Goal: Task Accomplishment & Management: Complete application form

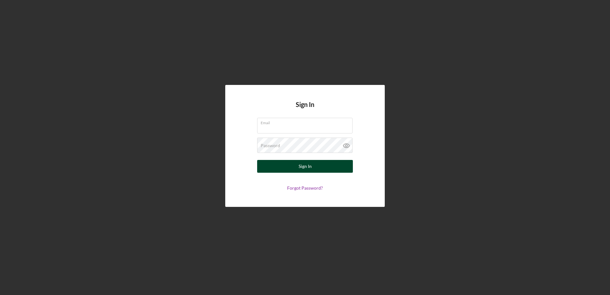
type input "[EMAIL_ADDRESS][DOMAIN_NAME]"
click at [306, 168] on div "Sign In" at bounding box center [305, 166] width 13 height 13
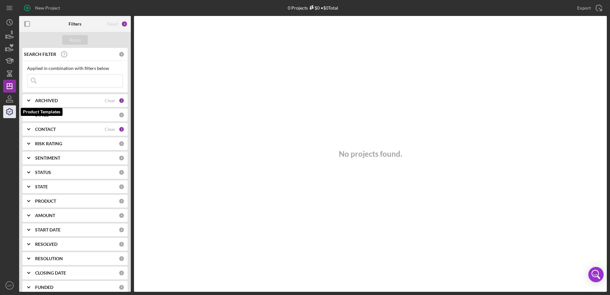
click at [9, 117] on icon "button" at bounding box center [10, 112] width 16 height 16
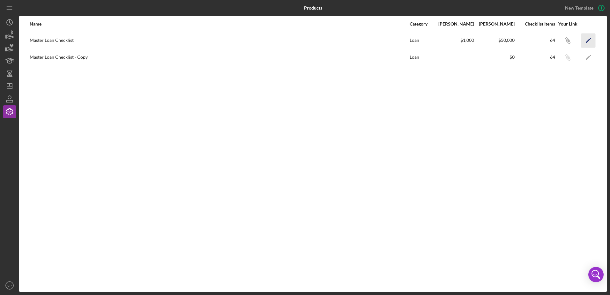
click at [586, 40] on icon "Icon/Edit" at bounding box center [588, 40] width 14 height 14
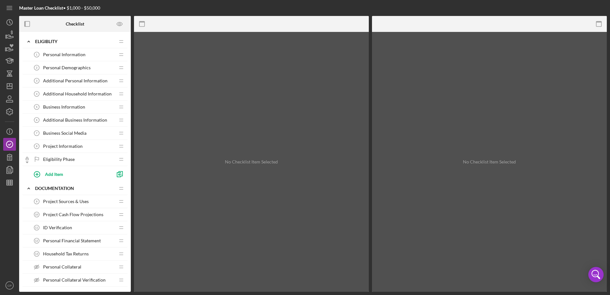
click at [80, 108] on span "Business Information" at bounding box center [64, 106] width 42 height 5
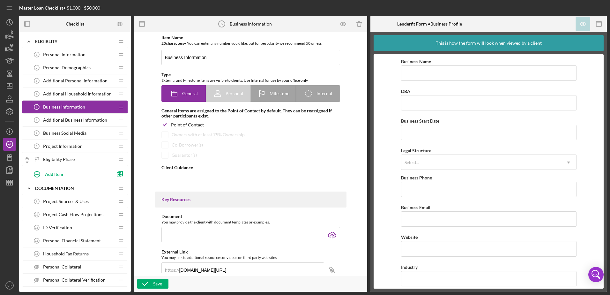
click at [83, 121] on span "Additional Business Information" at bounding box center [75, 119] width 64 height 5
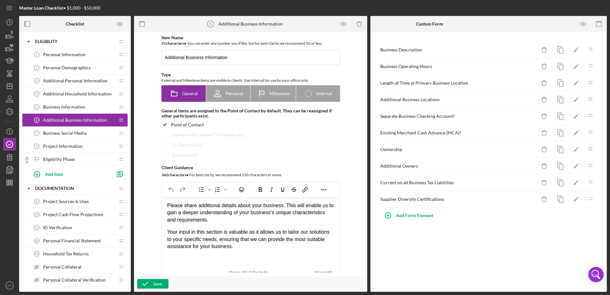
click at [77, 129] on div "Business Social Media 7 Business Social Media" at bounding box center [72, 133] width 85 height 13
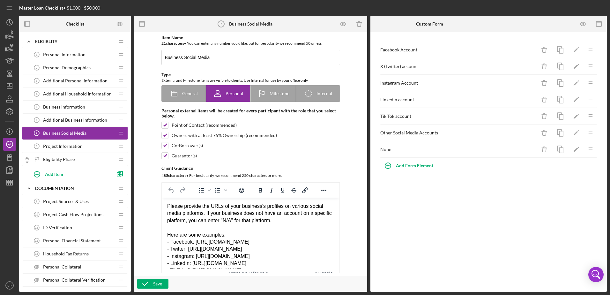
click at [81, 145] on span "Project Information" at bounding box center [63, 146] width 40 height 5
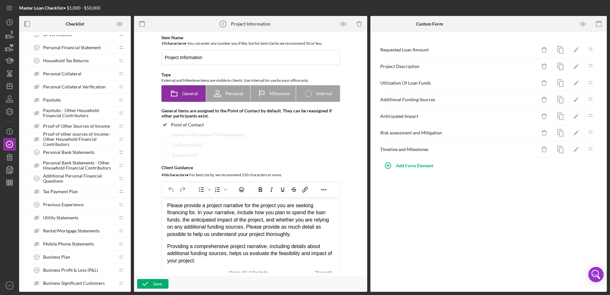
scroll to position [223, 0]
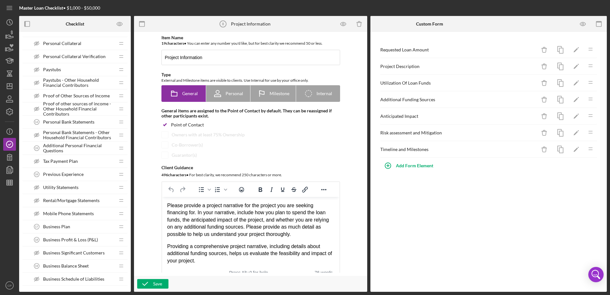
click at [97, 226] on div "Business Plan 17 Business Plan" at bounding box center [72, 226] width 85 height 13
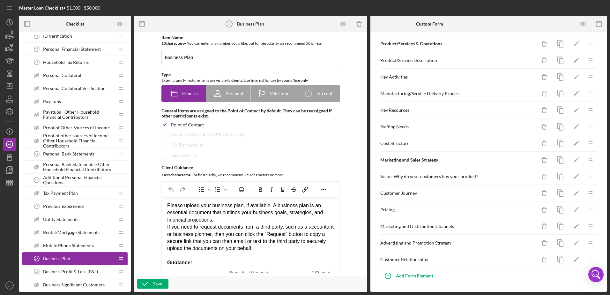
scroll to position [287, 0]
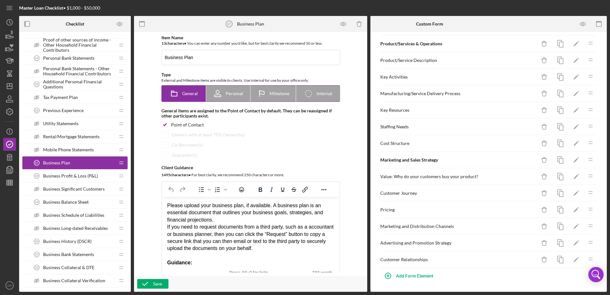
click at [318, 95] on span "Internal" at bounding box center [325, 93] width 16 height 5
radio input "false"
radio input "true"
checkbox input "false"
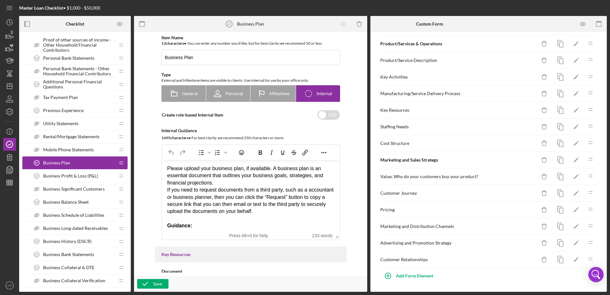
click at [248, 126] on div "Item Name 13 character s • You can enter any number you'd like, but for best cl…" at bounding box center [250, 137] width 191 height 205
drag, startPoint x: 235, startPoint y: 126, endPoint x: 247, endPoint y: 123, distance: 12.9
click at [235, 126] on div "Item Name 13 character s • You can enter any number you'd like, but for best cl…" at bounding box center [250, 137] width 191 height 205
click at [320, 113] on input "checkbox" at bounding box center [328, 115] width 22 height 10
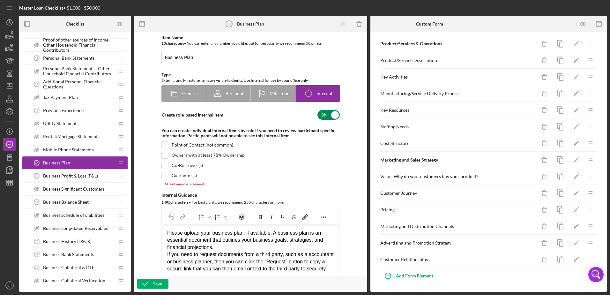
click at [334, 113] on input "checkbox" at bounding box center [328, 115] width 22 height 10
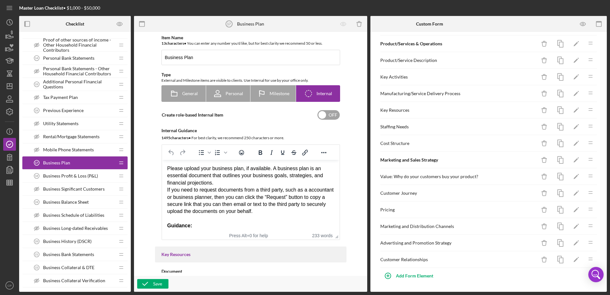
click at [254, 112] on div "Create role-based Internal Item OFF" at bounding box center [250, 114] width 179 height 13
checkbox input "true"
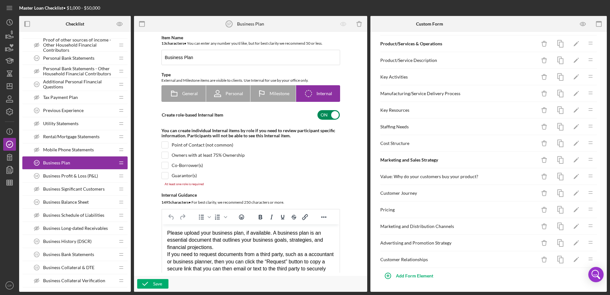
click at [68, 145] on div "Mobile Phone Statements Mobile Phone Statements" at bounding box center [72, 149] width 85 height 13
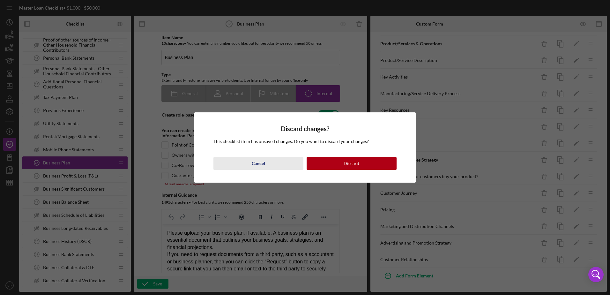
click at [257, 165] on div "Cancel" at bounding box center [258, 163] width 13 height 13
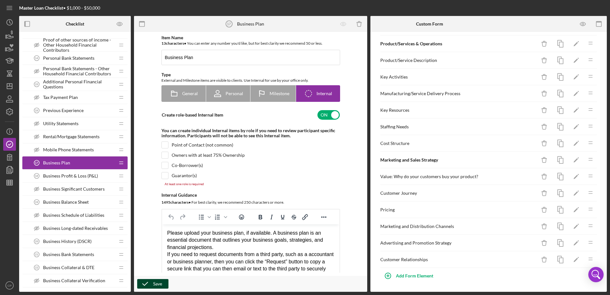
click at [146, 281] on icon "button" at bounding box center [145, 284] width 16 height 16
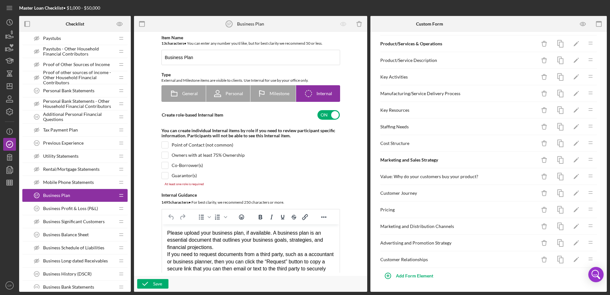
scroll to position [255, 0]
click at [81, 180] on span "Mobile Phone Statements" at bounding box center [68, 181] width 51 height 5
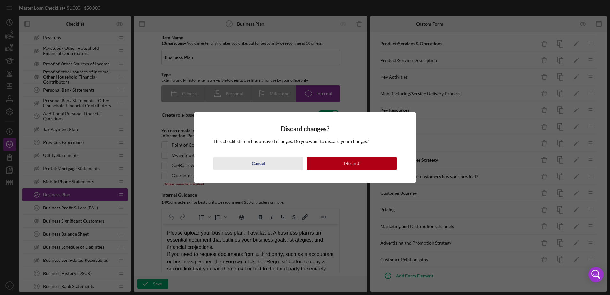
click at [253, 169] on div "Cancel" at bounding box center [258, 163] width 13 height 13
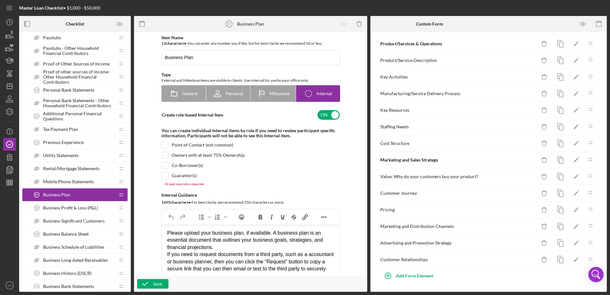
click at [310, 148] on div "Point of Contact (not common)" at bounding box center [250, 144] width 179 height 7
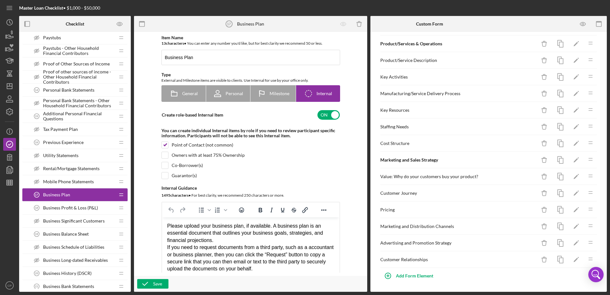
click at [169, 143] on div "Point of Contact (not common)" at bounding box center [250, 144] width 179 height 7
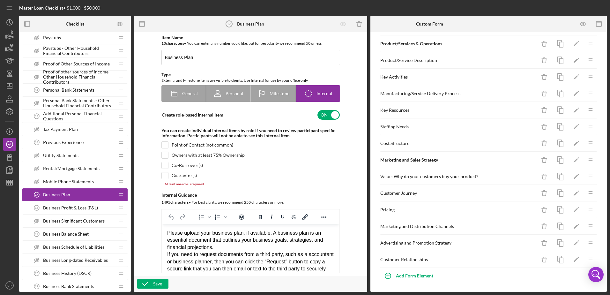
click at [278, 170] on div "Item Name 13 character s • You can enter any number you'd like, but for best cl…" at bounding box center [250, 169] width 191 height 269
click at [166, 145] on input "checkbox" at bounding box center [165, 145] width 6 height 6
checkbox input "true"
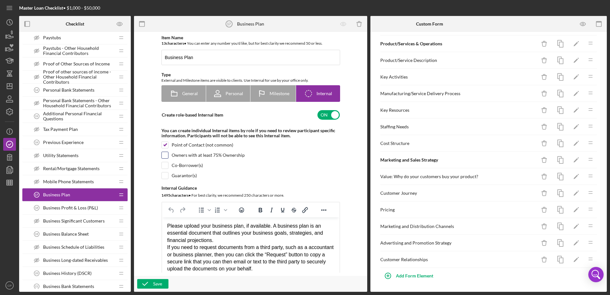
click at [166, 155] on input "checkbox" at bounding box center [165, 155] width 6 height 6
checkbox input "true"
click at [150, 281] on icon "button" at bounding box center [145, 284] width 16 height 16
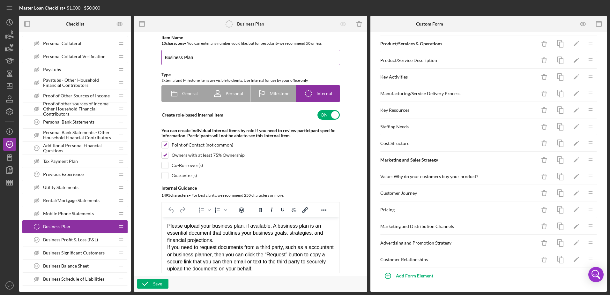
click at [200, 52] on input "Business Plan" at bounding box center [250, 57] width 179 height 15
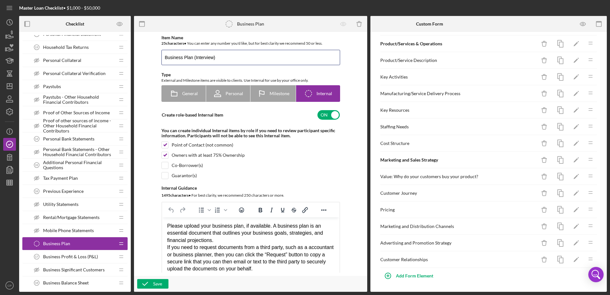
scroll to position [191, 0]
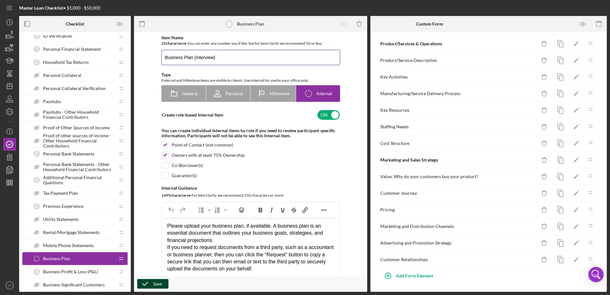
type input "Business Plan (Interview)"
click at [145, 280] on icon "button" at bounding box center [145, 284] width 16 height 16
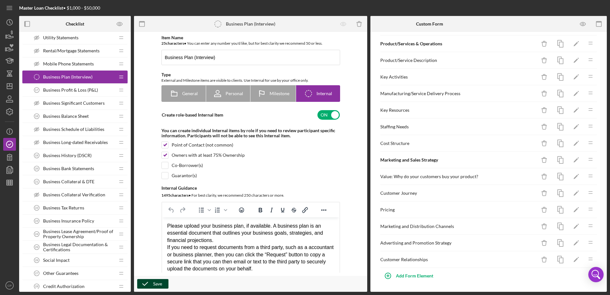
scroll to position [383, 0]
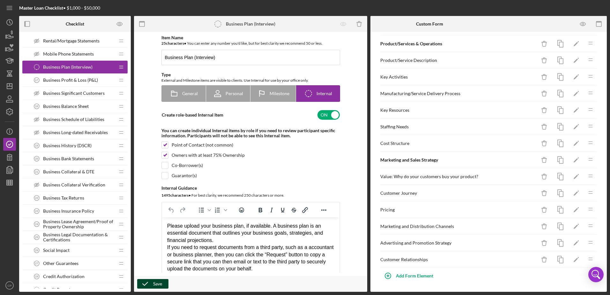
click at [86, 169] on span "Business Collateral & DTE" at bounding box center [68, 171] width 51 height 5
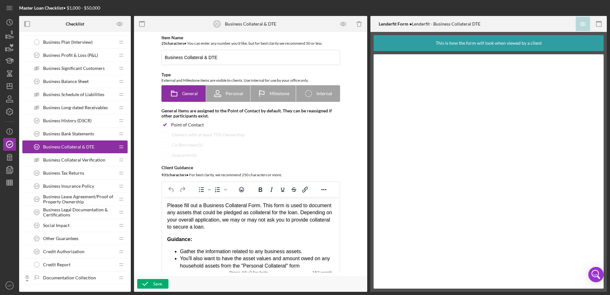
scroll to position [383, 0]
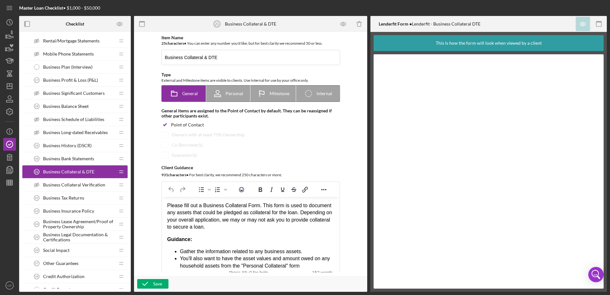
click at [233, 89] on div "Personal" at bounding box center [228, 94] width 30 height 16
radio input "false"
radio input "true"
checkbox input "false"
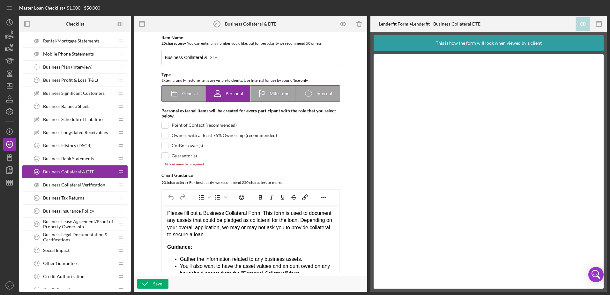
click at [170, 90] on icon at bounding box center [174, 94] width 16 height 16
radio input "true"
checkbox input "true"
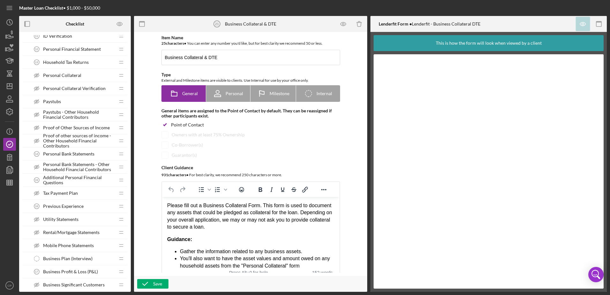
scroll to position [223, 0]
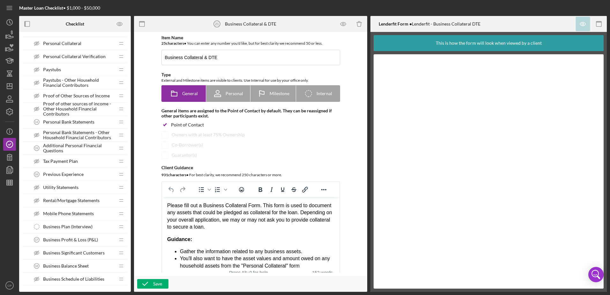
click at [78, 227] on span "Business Plan (Interview)" at bounding box center [67, 226] width 49 height 5
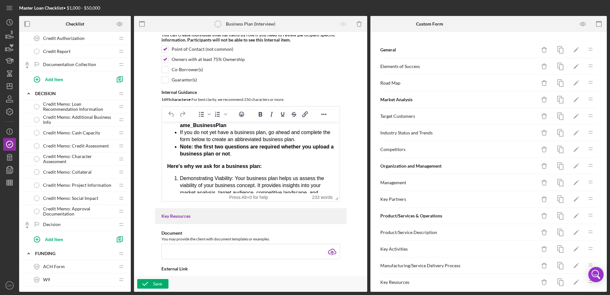
scroll to position [563, 0]
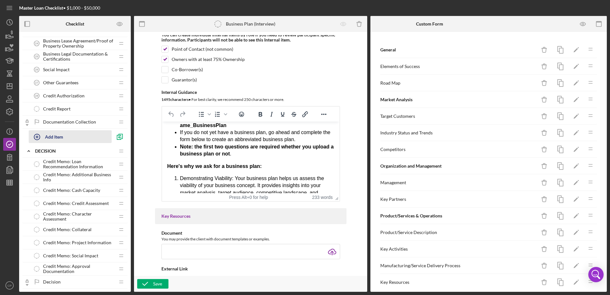
click at [62, 138] on div "Add Item" at bounding box center [54, 137] width 18 height 12
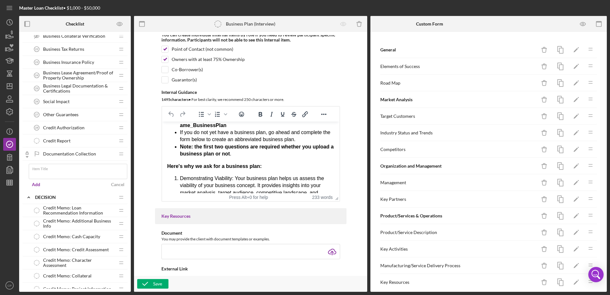
scroll to position [500, 0]
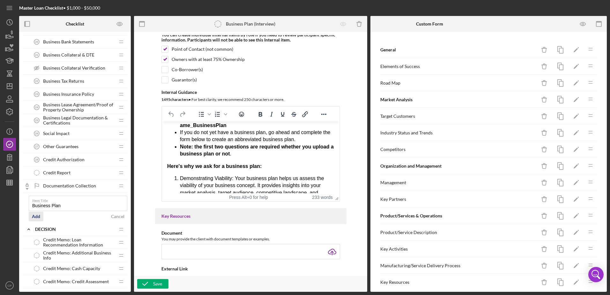
type input "Business Plan"
click at [40, 213] on button "Add" at bounding box center [36, 217] width 15 height 10
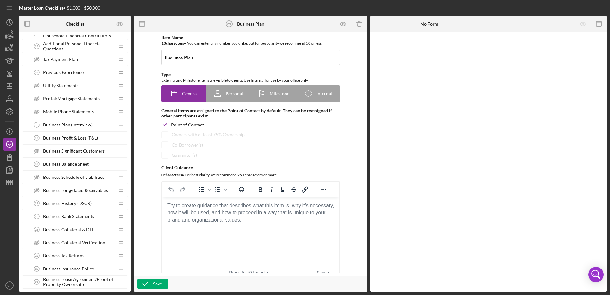
scroll to position [308, 0]
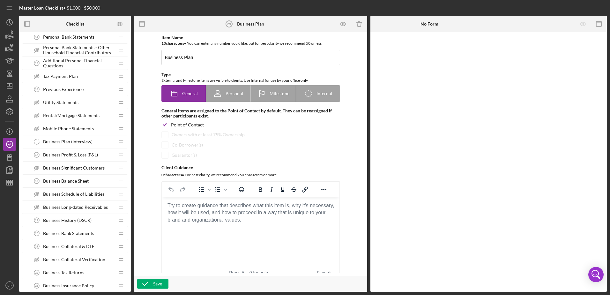
click at [71, 141] on span "Business Plan (Interview)" at bounding box center [67, 141] width 49 height 5
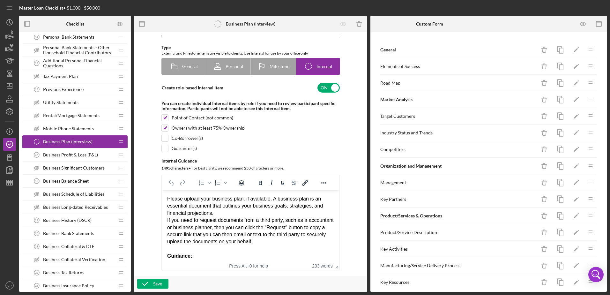
scroll to position [96, 0]
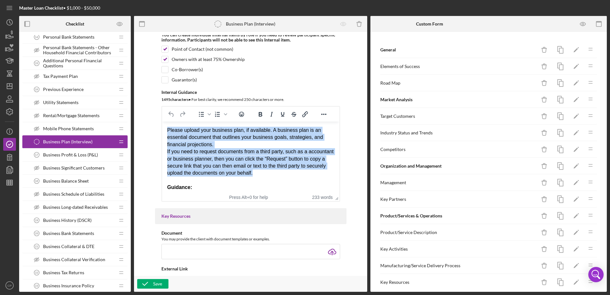
drag, startPoint x: 167, startPoint y: 129, endPoint x: 310, endPoint y: 176, distance: 149.9
click at [310, 176] on body "Please upload your business plan, if available. A business plan is an essential…" at bounding box center [250, 247] width 167 height 240
copy body "Please upload your business plan, if available. A business plan is an essential…"
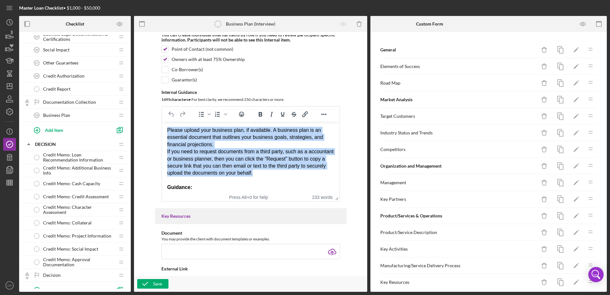
scroll to position [595, 0]
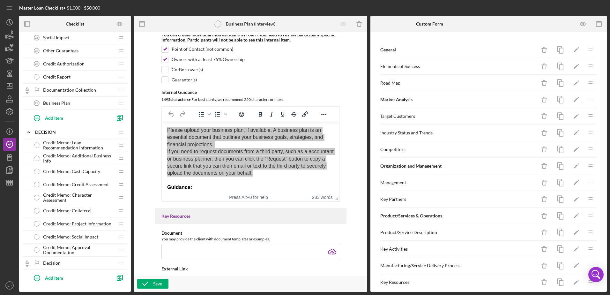
click at [69, 101] on span "Business Plan" at bounding box center [56, 103] width 27 height 5
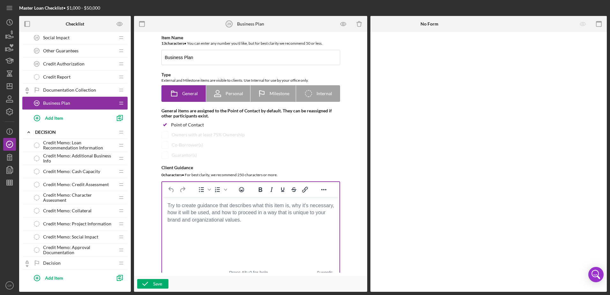
click at [202, 209] on body "Rich Text Area. Press ALT-0 for help." at bounding box center [250, 205] width 167 height 7
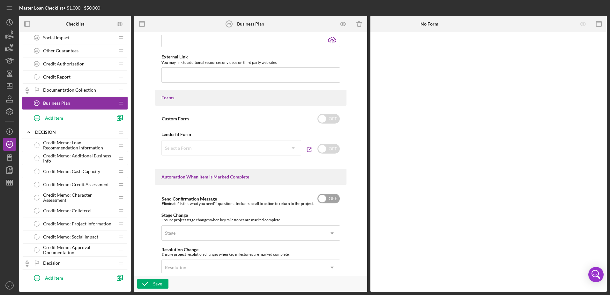
scroll to position [319, 0]
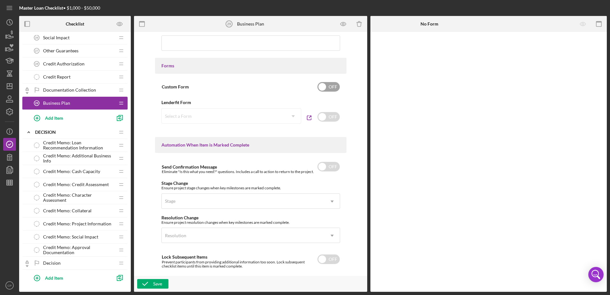
click at [321, 86] on input "checkbox" at bounding box center [328, 87] width 22 height 10
checkbox input "true"
click at [391, 50] on icon "button" at bounding box center [388, 49] width 16 height 16
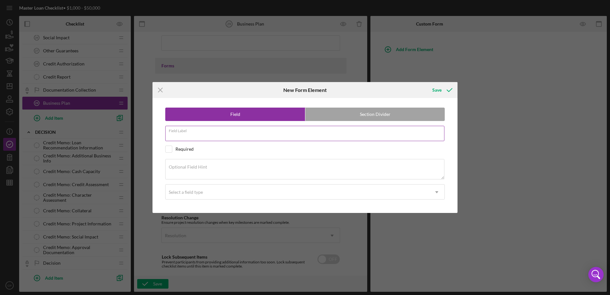
click at [293, 135] on input "Field Label" at bounding box center [304, 133] width 279 height 15
click at [222, 123] on div "Field Section Divider Field Label Required Optional Field Hint Select a field t…" at bounding box center [305, 155] width 299 height 115
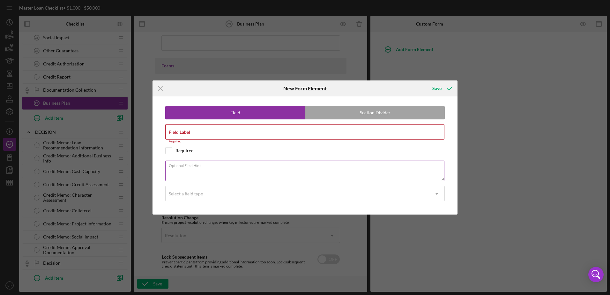
click at [254, 166] on div "Optional Field Hint" at bounding box center [305, 170] width 280 height 21
click at [220, 135] on input "Field Label" at bounding box center [304, 131] width 279 height 15
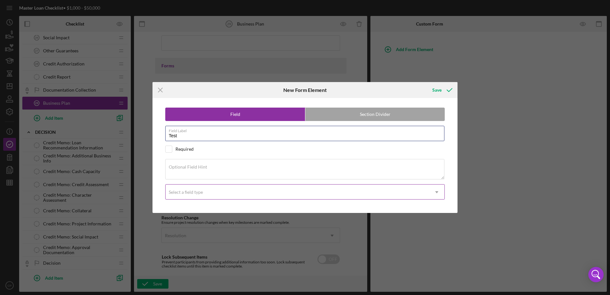
type input "Test"
click at [235, 194] on div "Select a field type" at bounding box center [298, 192] width 264 height 15
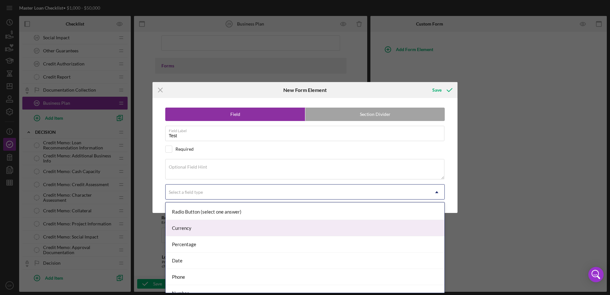
scroll to position [72, 0]
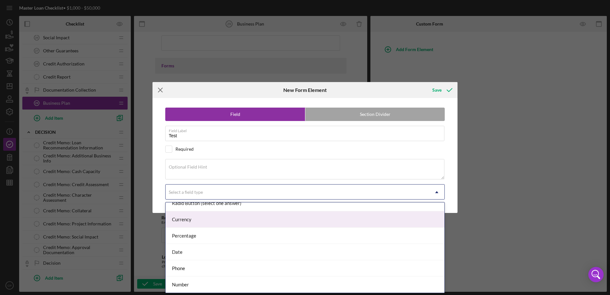
click at [160, 94] on icon "Icon/Menu Close" at bounding box center [161, 90] width 16 height 16
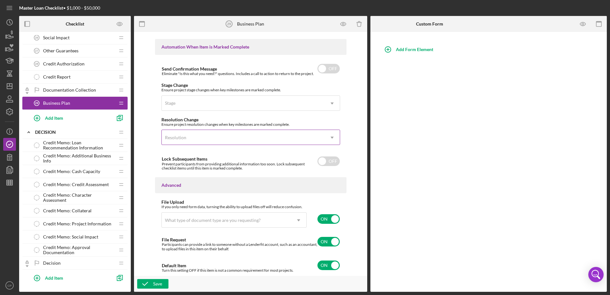
scroll to position [417, 0]
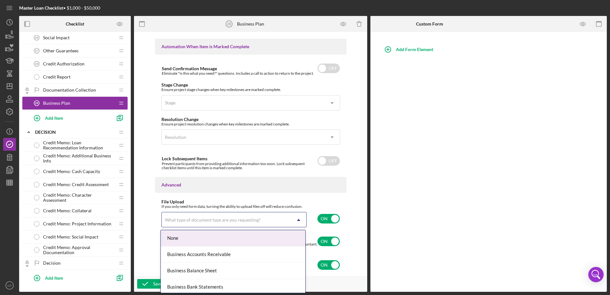
click at [284, 216] on div "What type of document type are you requesting?" at bounding box center [226, 220] width 129 height 15
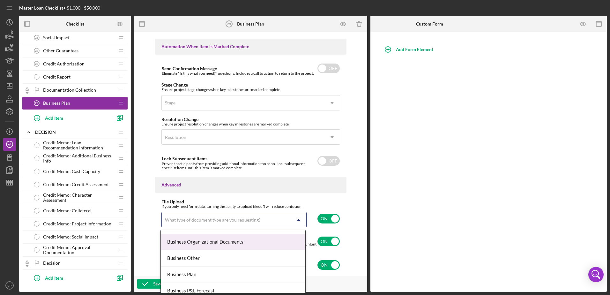
scroll to position [223, 0]
click at [211, 243] on div "Business Plan" at bounding box center [233, 243] width 145 height 16
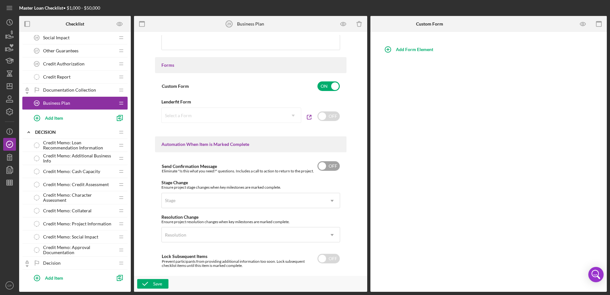
scroll to position [290, 0]
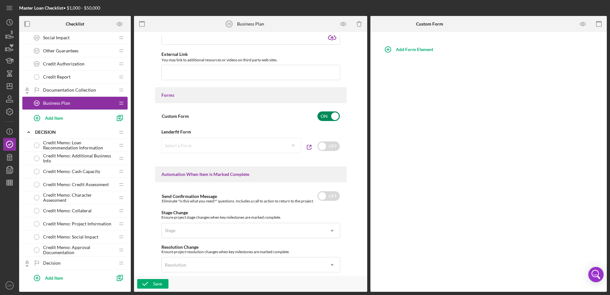
click at [333, 116] on input "checkbox" at bounding box center [328, 116] width 22 height 10
checkbox input "false"
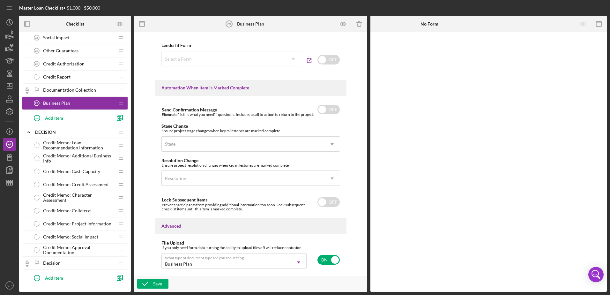
scroll to position [417, 0]
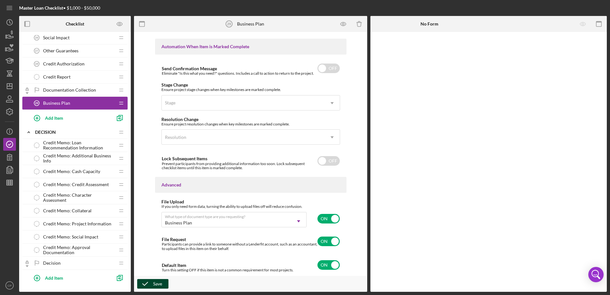
click at [144, 283] on icon "button" at bounding box center [145, 284] width 16 height 16
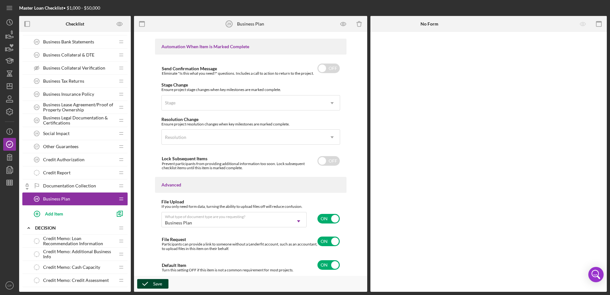
scroll to position [468, 0]
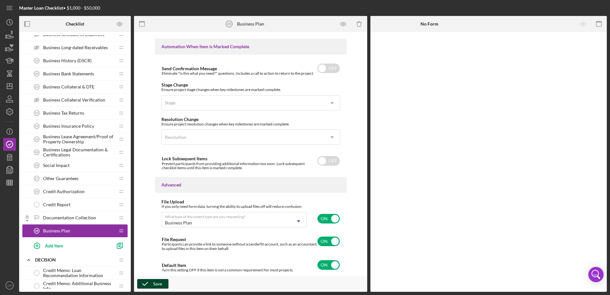
drag, startPoint x: 65, startPoint y: 232, endPoint x: 43, endPoint y: 226, distance: 22.5
click at [43, 226] on div "Business Plan 29 Business Plan" at bounding box center [72, 230] width 85 height 13
drag, startPoint x: 50, startPoint y: 229, endPoint x: 78, endPoint y: 215, distance: 32.0
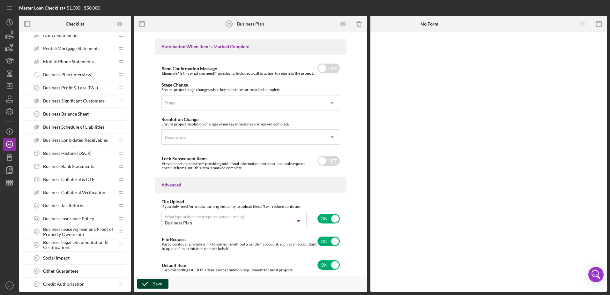
scroll to position [391, 0]
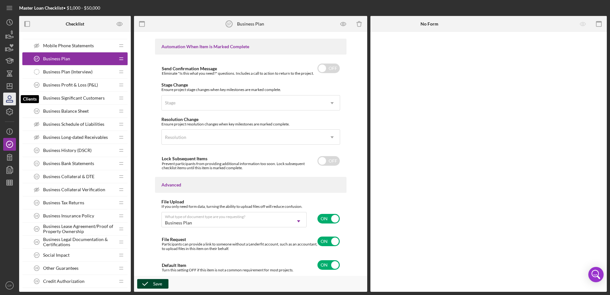
click at [9, 95] on icon "button" at bounding box center [10, 99] width 16 height 16
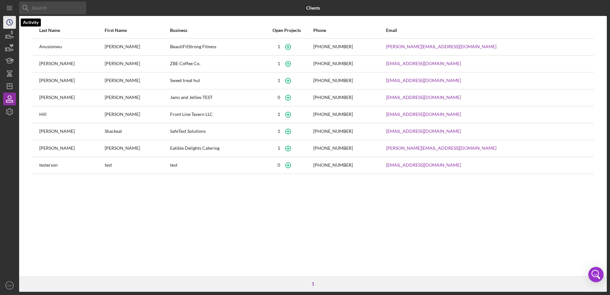
click at [10, 19] on icon "Icon/History" at bounding box center [10, 22] width 16 height 16
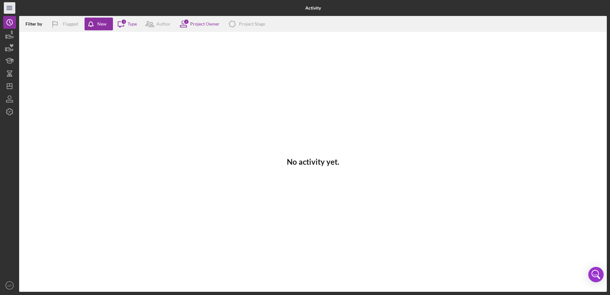
click at [11, 9] on icon "Icon/Menu" at bounding box center [10, 8] width 14 height 14
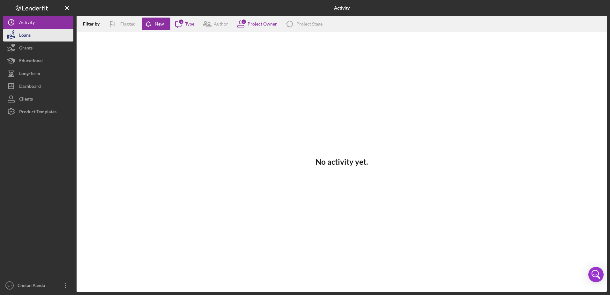
click at [29, 36] on div "Loans" at bounding box center [24, 36] width 11 height 14
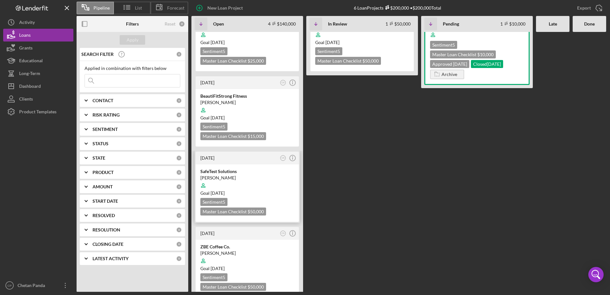
scroll to position [46, 0]
